Goal: Information Seeking & Learning: Learn about a topic

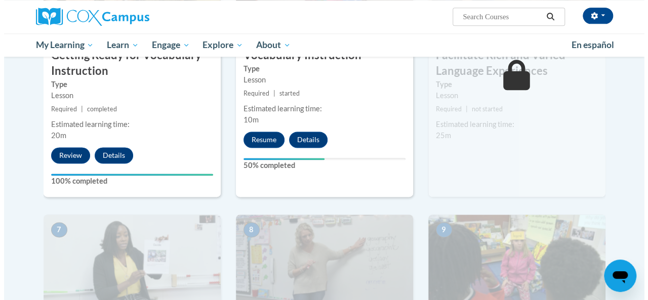
scroll to position [627, 0]
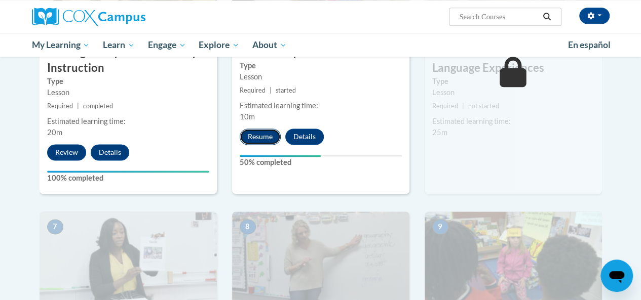
click at [256, 137] on button "Resume" at bounding box center [260, 137] width 41 height 16
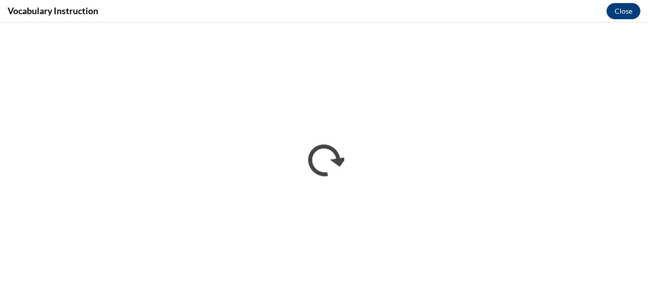
scroll to position [0, 0]
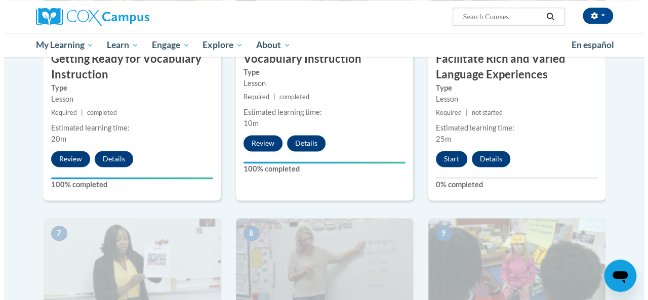
scroll to position [618, 0]
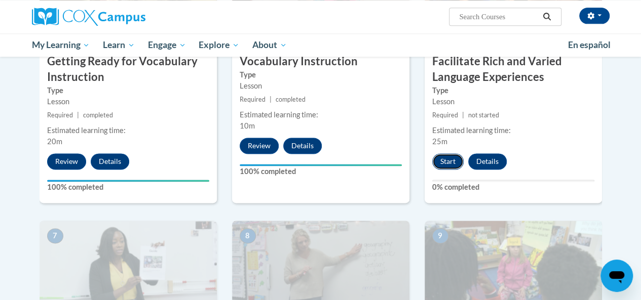
click at [450, 161] on button "Start" at bounding box center [447, 161] width 31 height 16
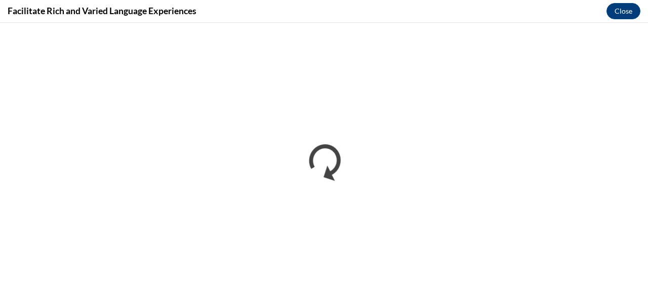
scroll to position [0, 0]
